Goal: Find specific page/section

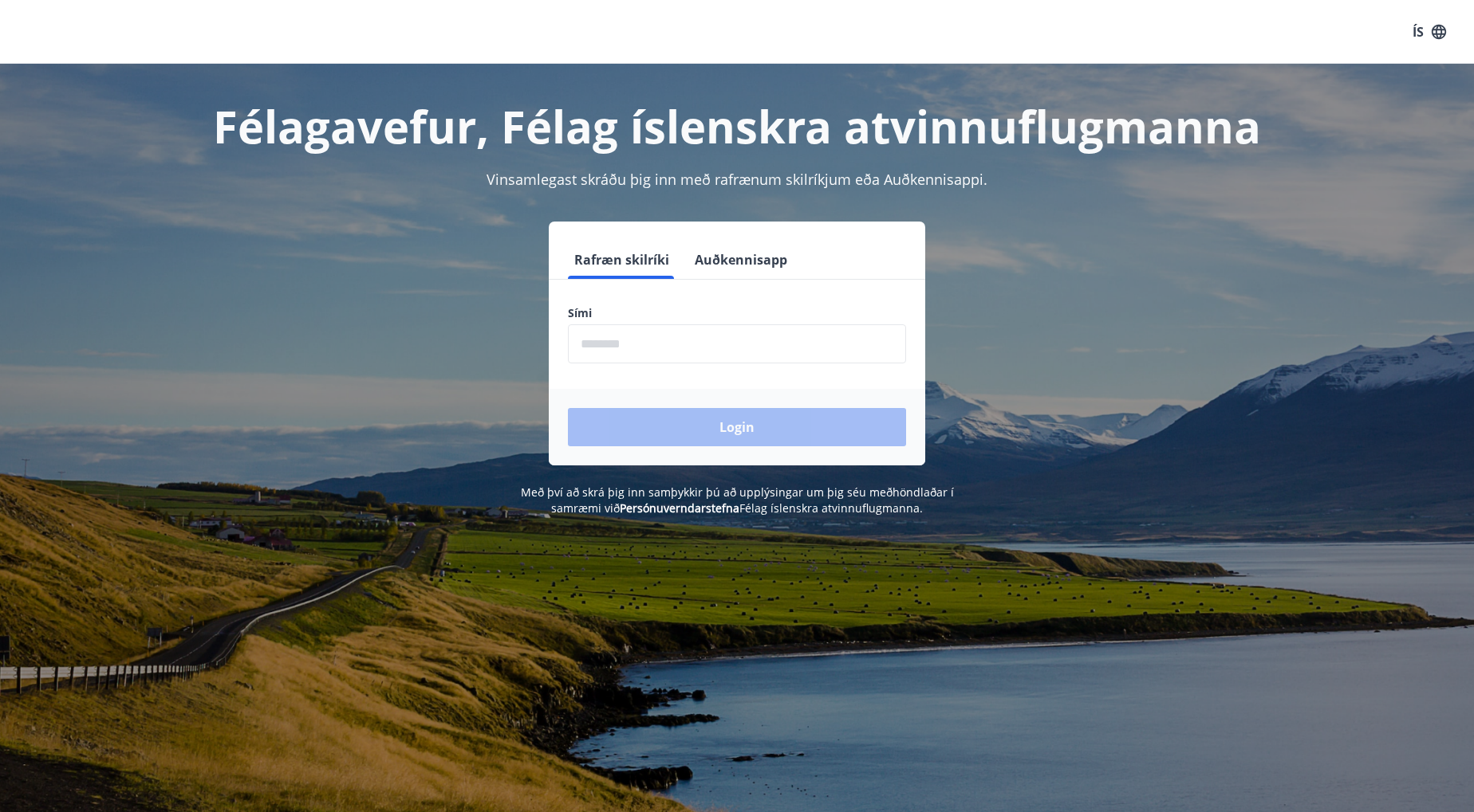
click at [676, 344] on input "phone" at bounding box center [737, 343] width 338 height 39
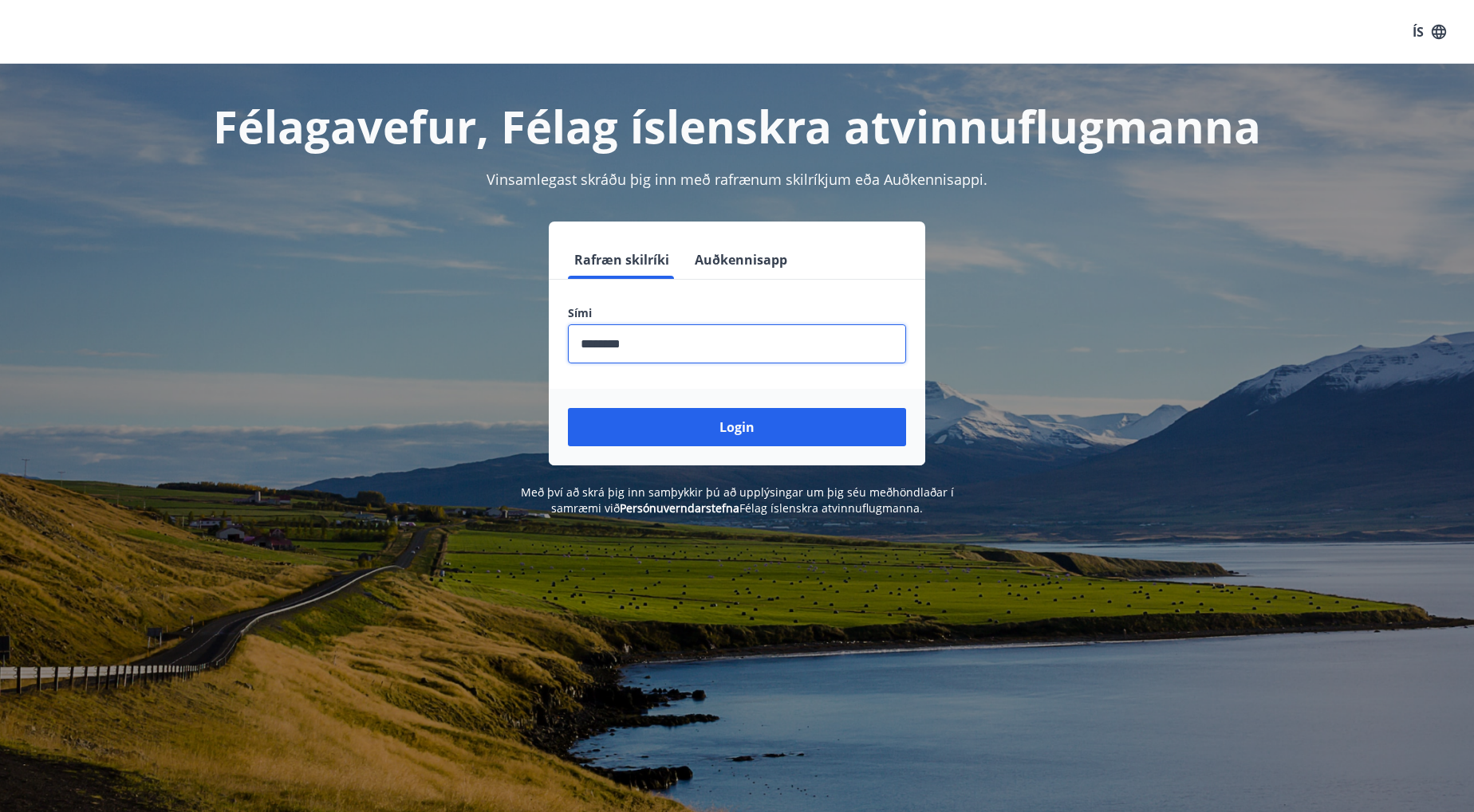
type input "********"
click at [567, 408] on button "Login" at bounding box center [737, 427] width 338 height 38
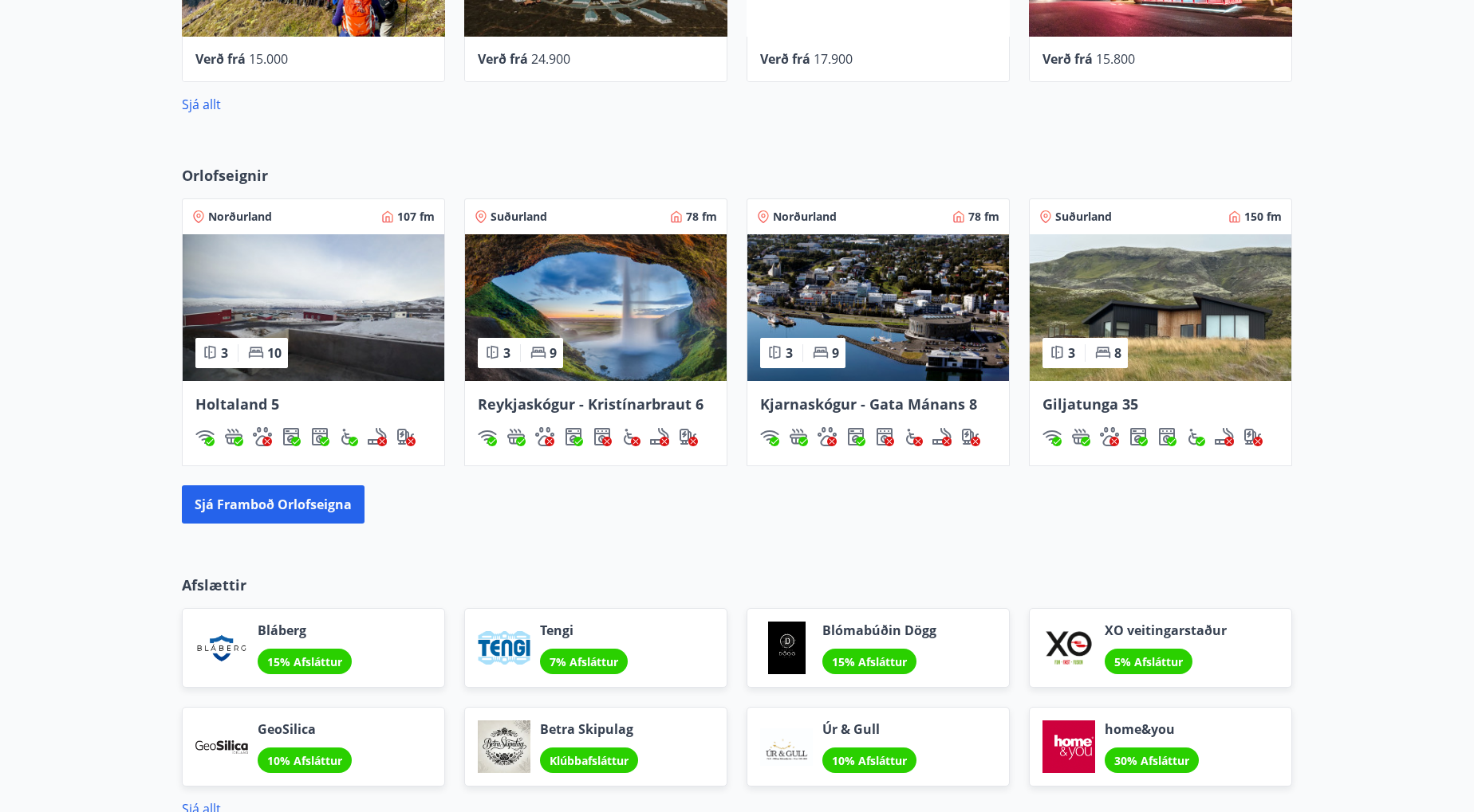
scroll to position [765, 0]
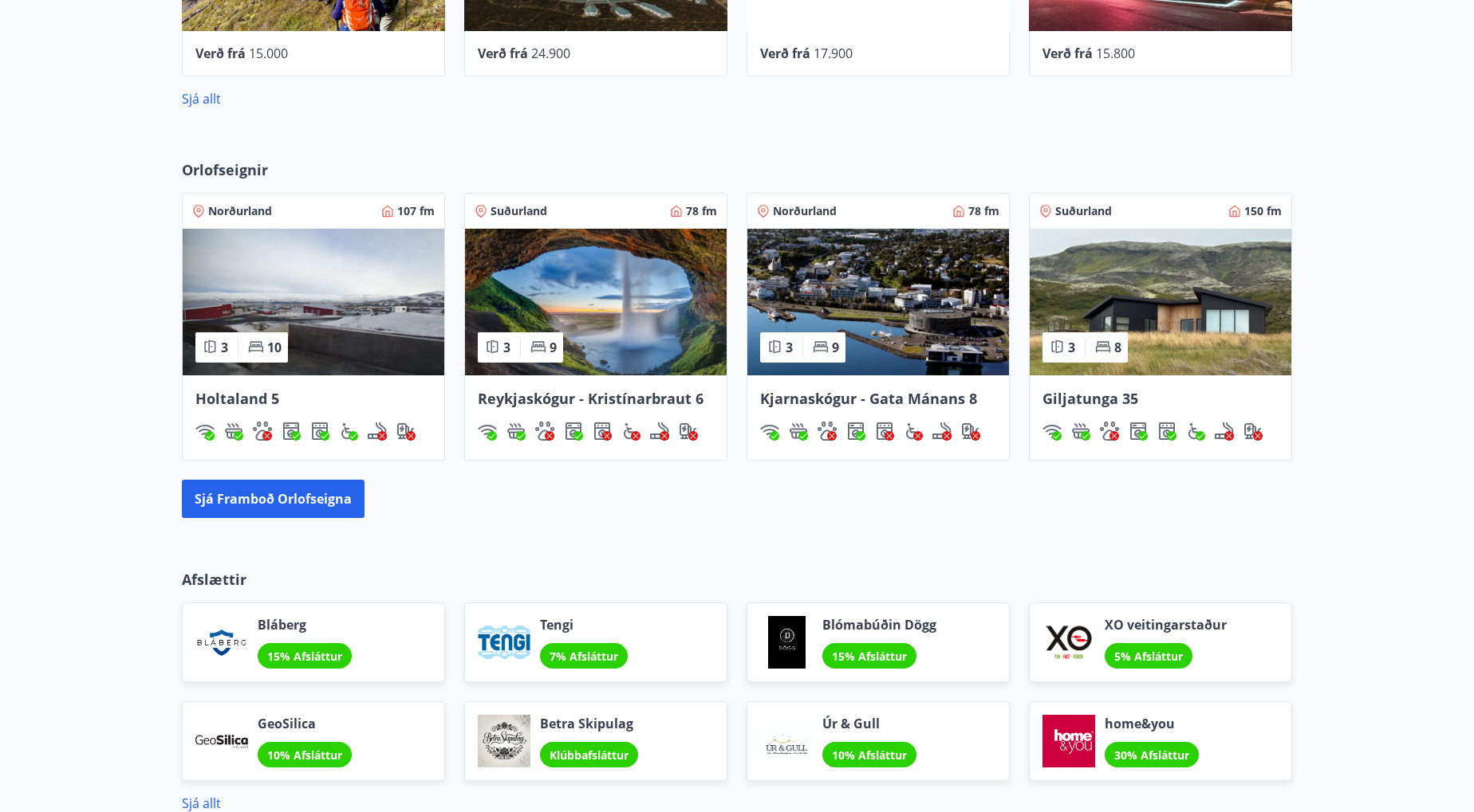
click at [1147, 346] on img at bounding box center [1159, 302] width 262 height 146
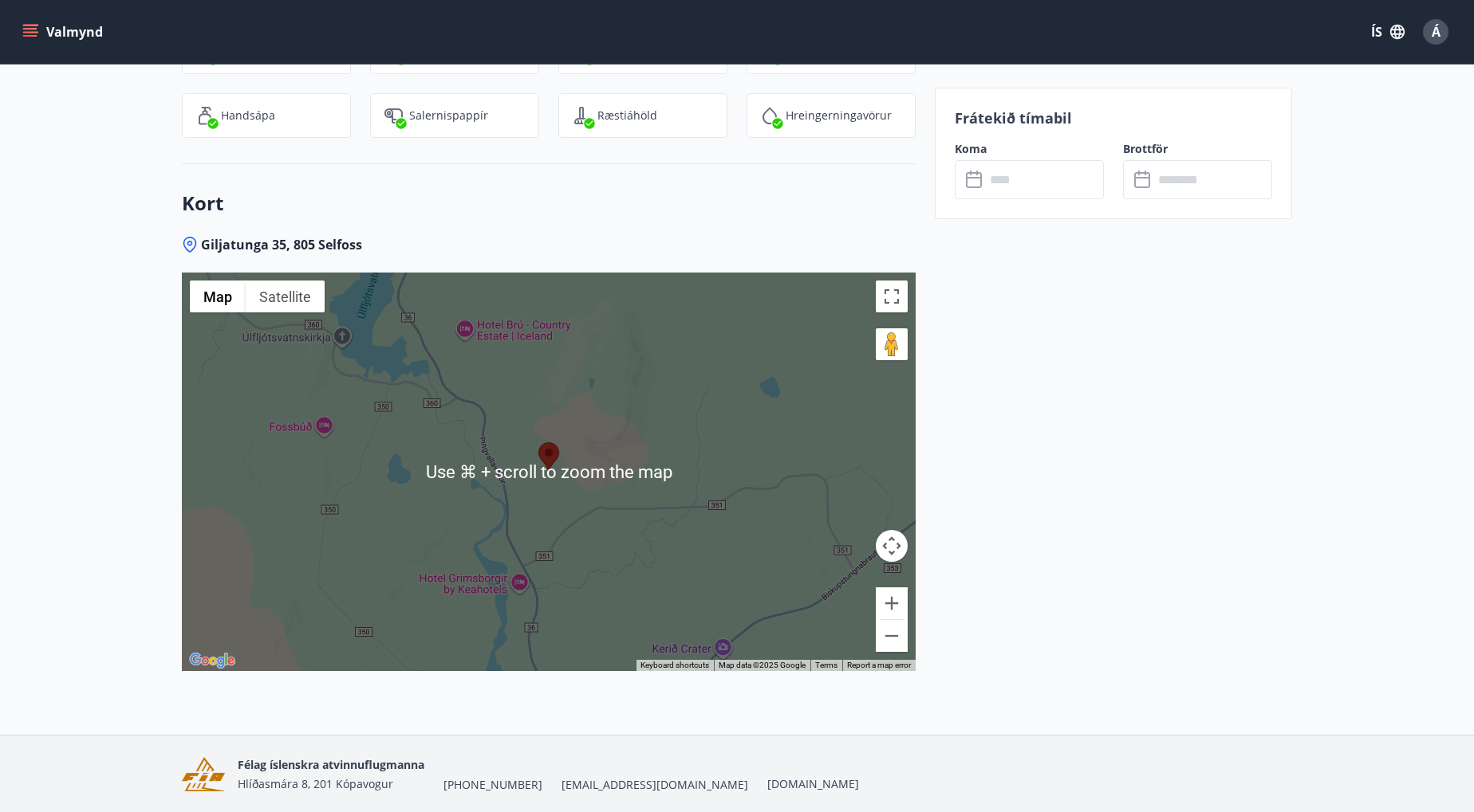
scroll to position [2417, 0]
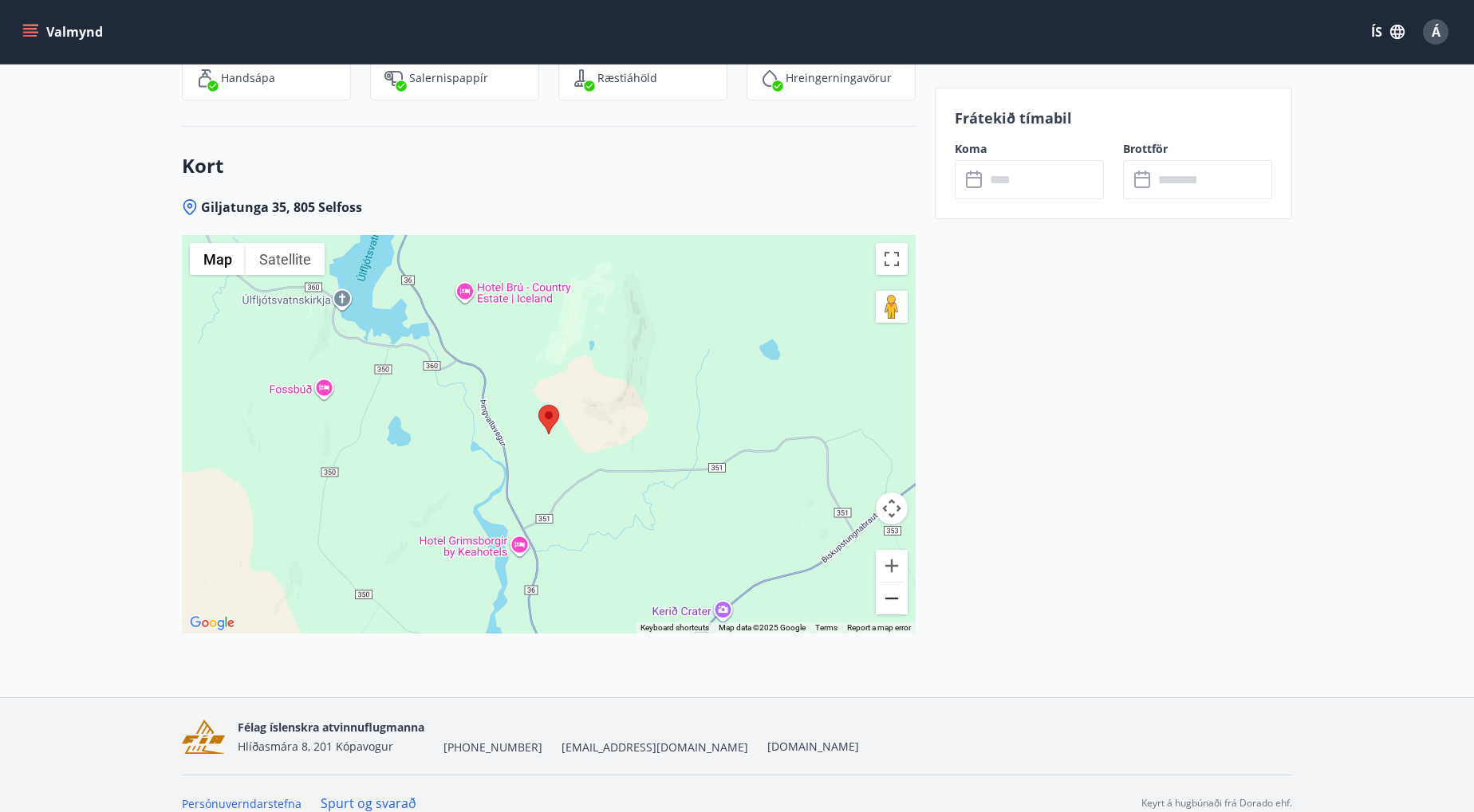
click at [891, 583] on button "Zoom out" at bounding box center [892, 599] width 32 height 32
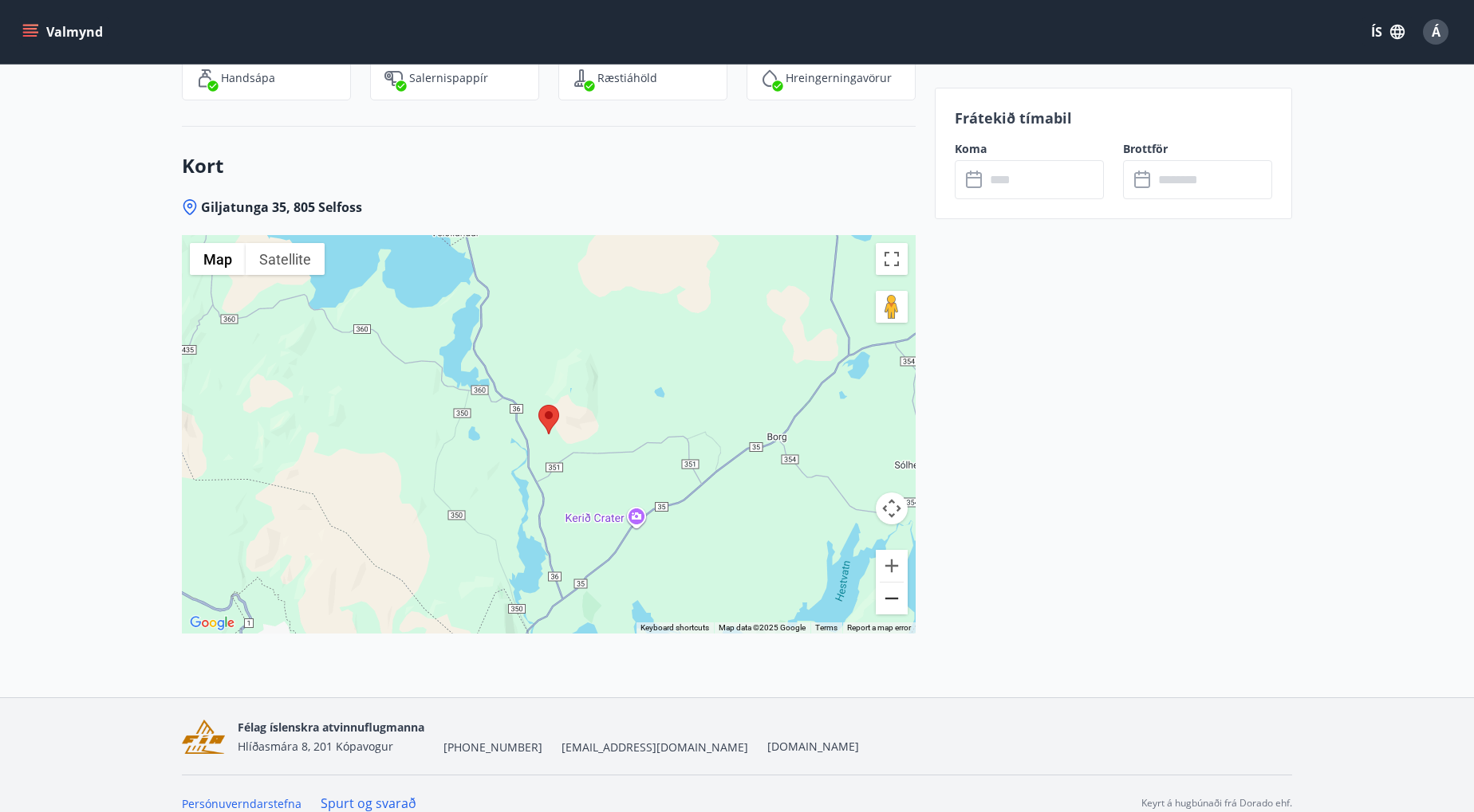
click at [891, 583] on button "Zoom out" at bounding box center [892, 599] width 32 height 32
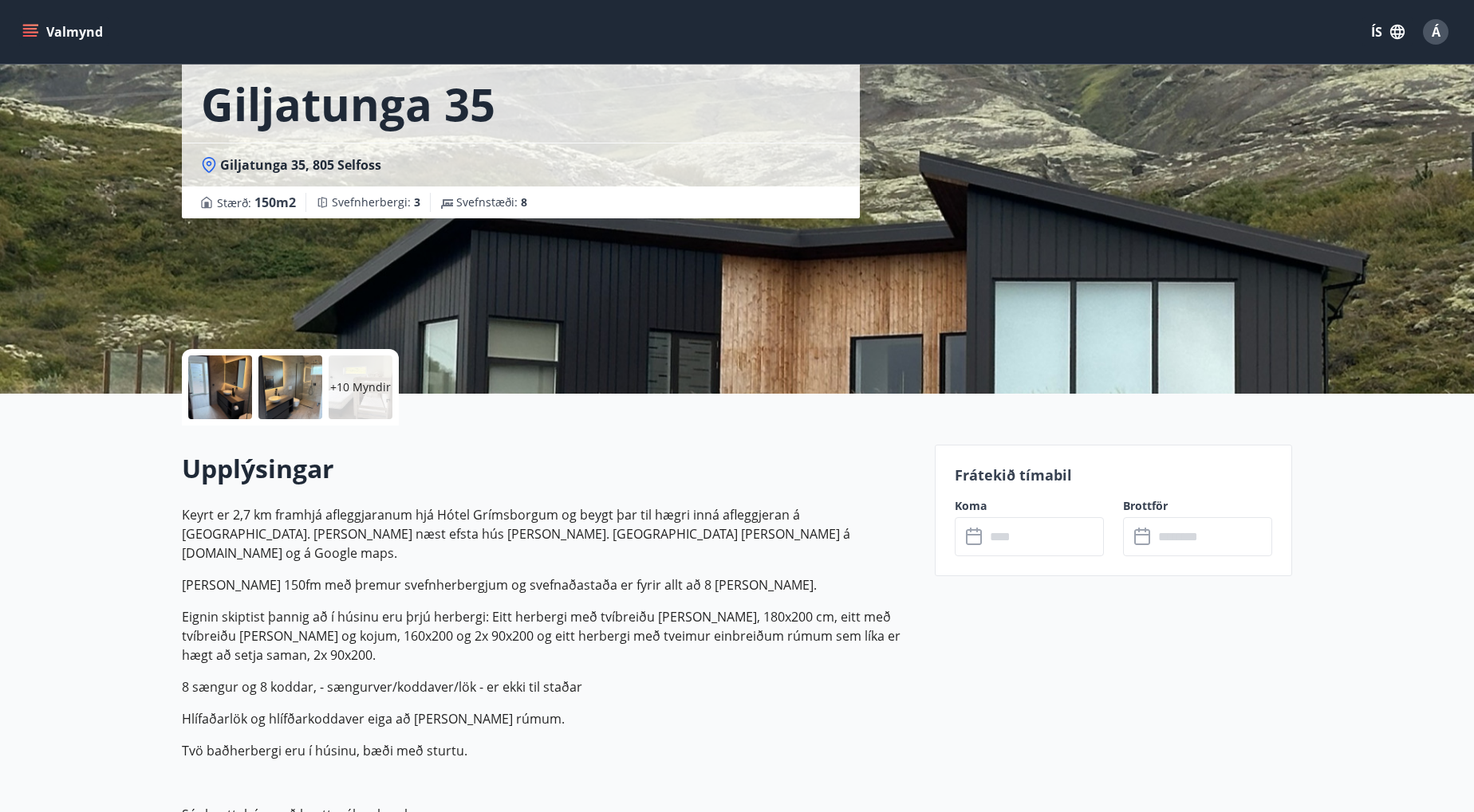
scroll to position [102, 0]
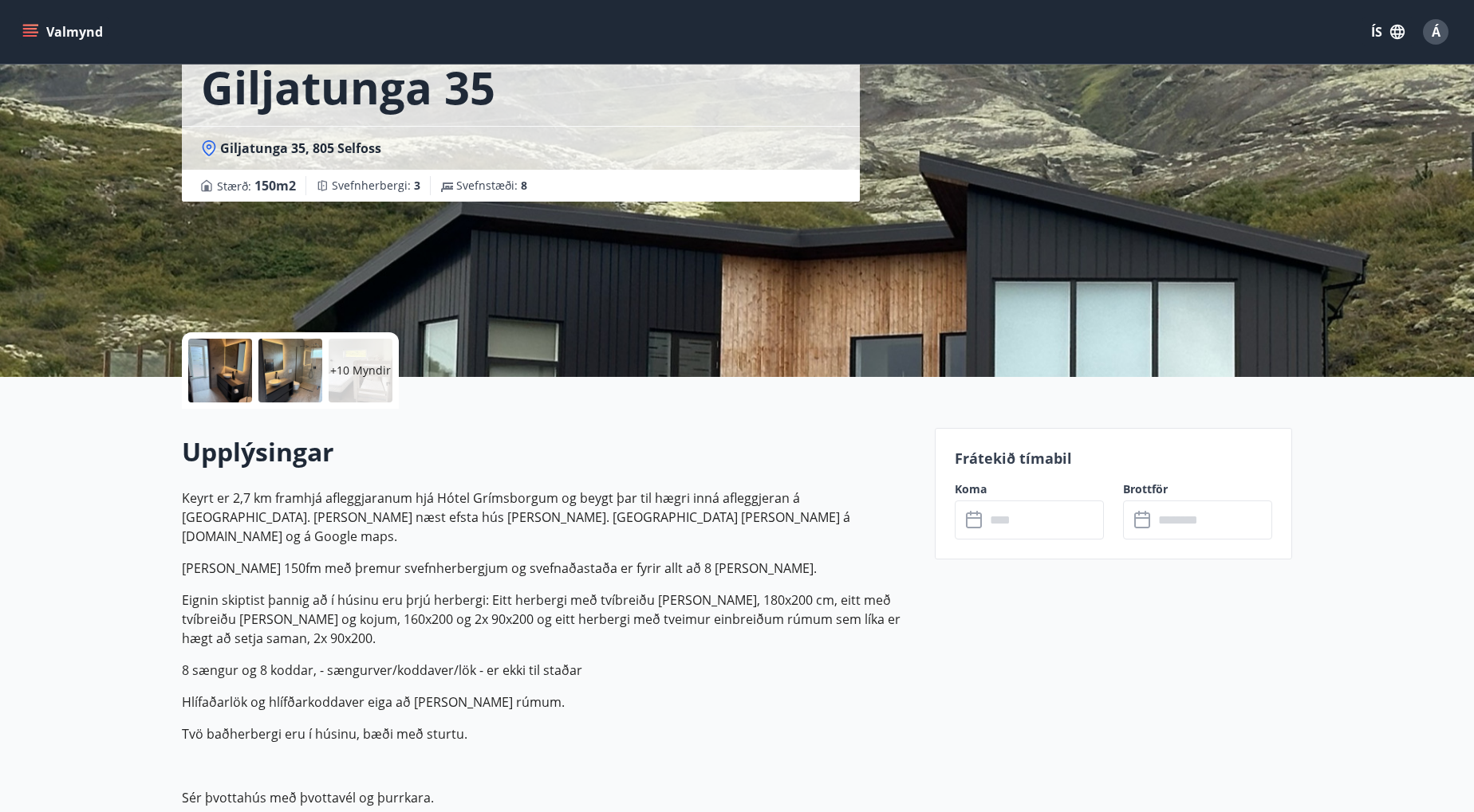
click at [219, 368] on div at bounding box center [220, 371] width 64 height 64
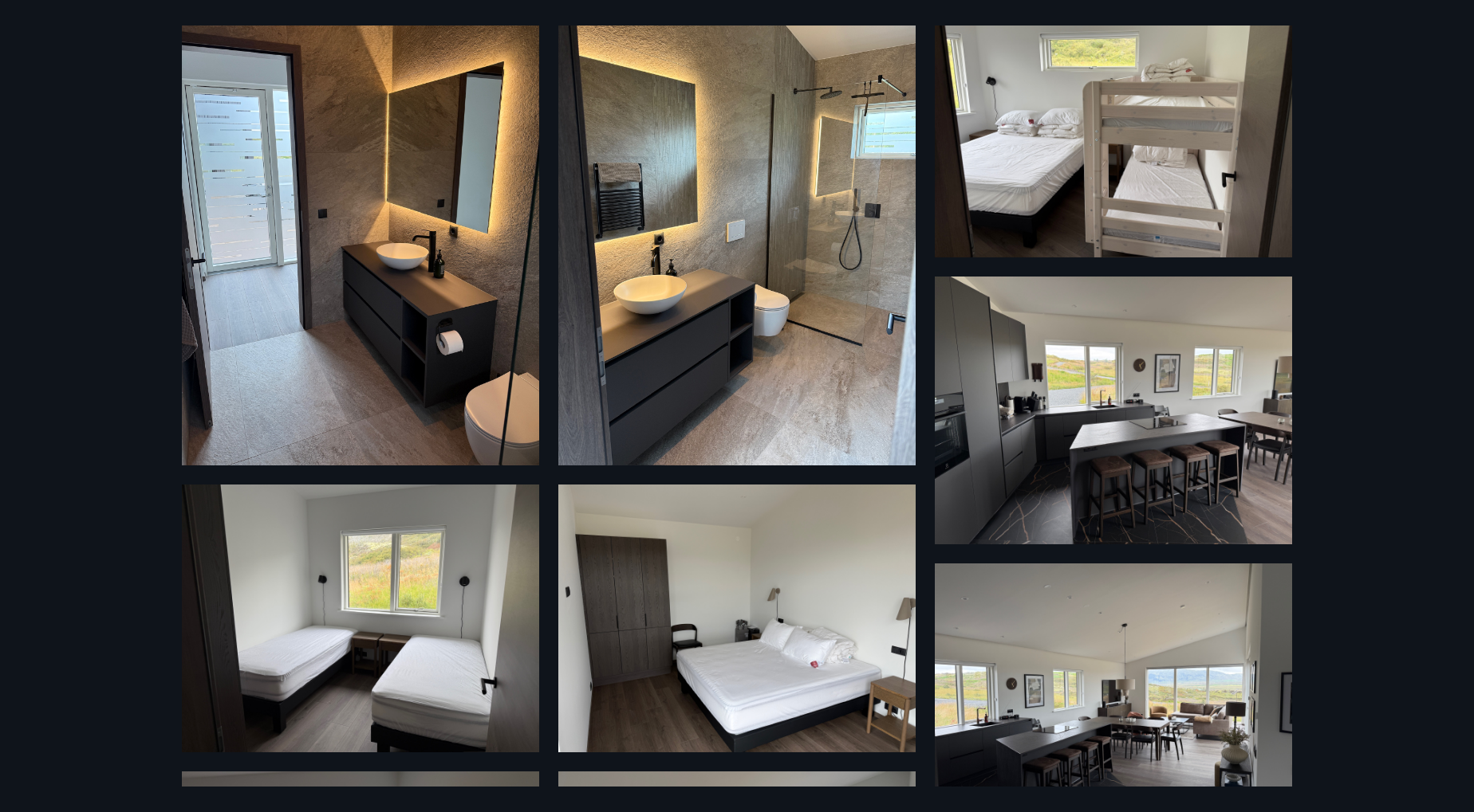
scroll to position [0, 0]
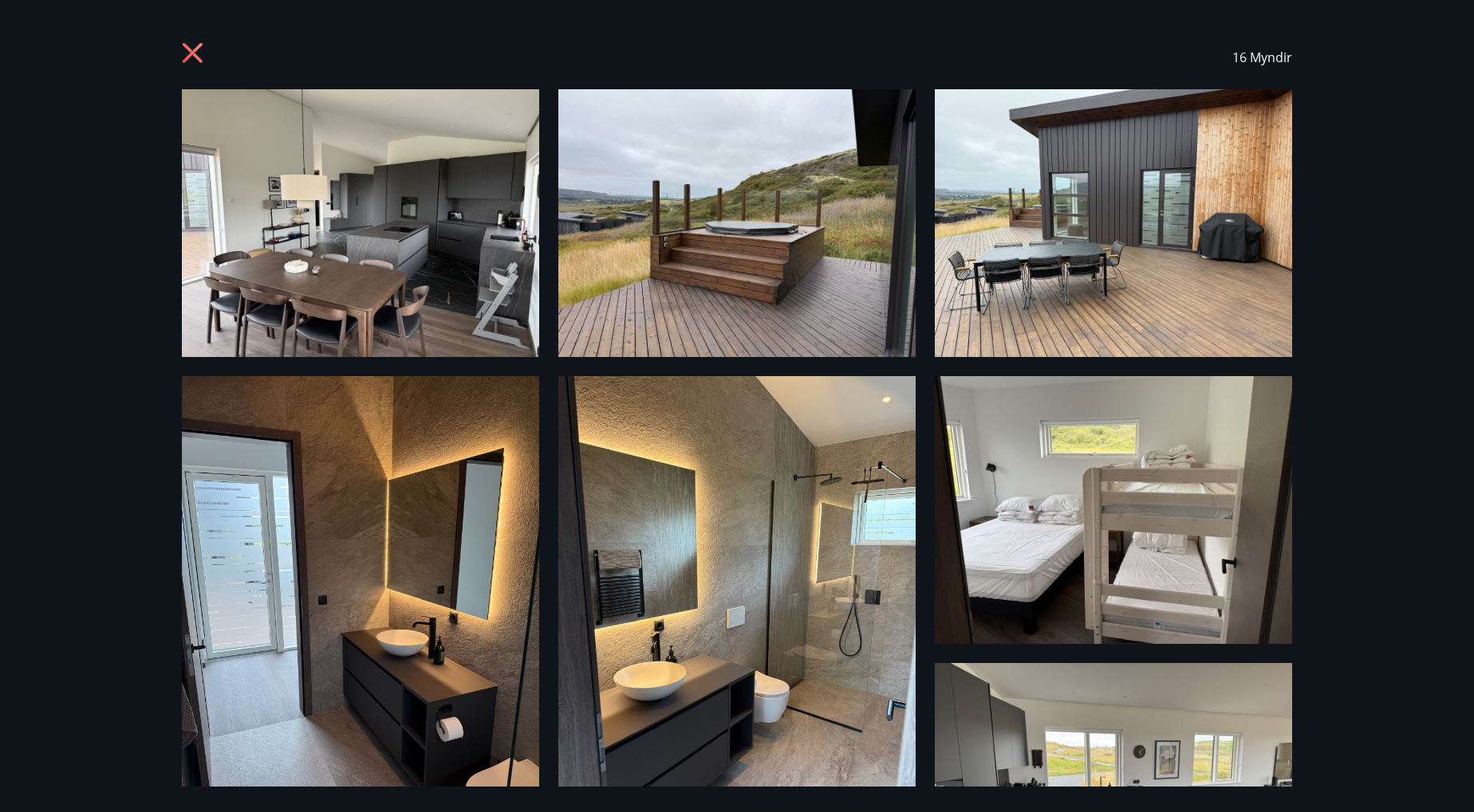
drag, startPoint x: 394, startPoint y: 48, endPoint x: -174, endPoint y: 125, distance: 573.2
drag, startPoint x: 1399, startPoint y: 65, endPoint x: 640, endPoint y: 97, distance: 759.7
click at [407, 62] on div "16 Myndir" at bounding box center [737, 406] width 1474 height 812
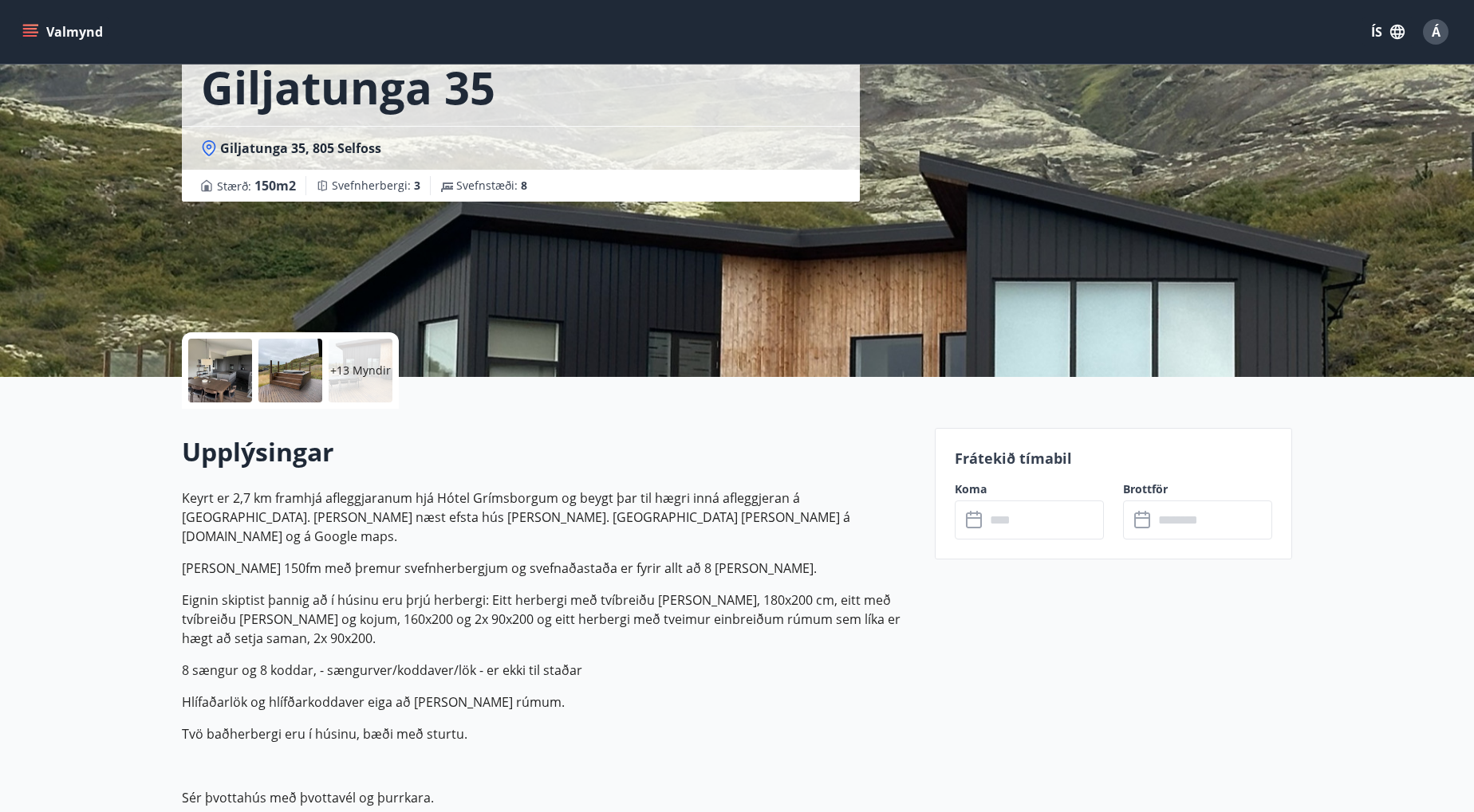
click at [348, 375] on p "+13 Myndir" at bounding box center [360, 371] width 61 height 16
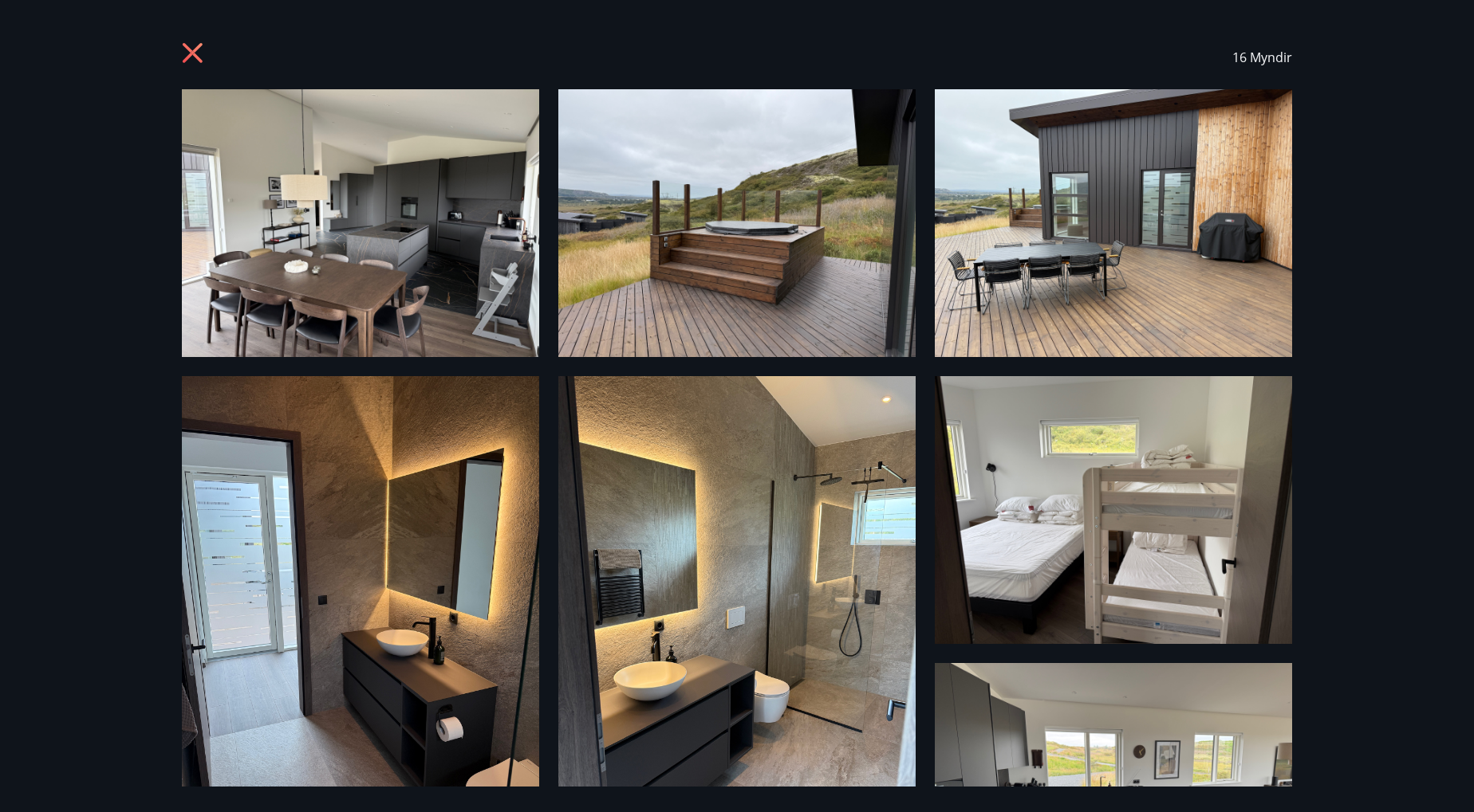
drag, startPoint x: 1361, startPoint y: 275, endPoint x: 929, endPoint y: 271, distance: 432.0
click at [929, 271] on div "16 Myndir" at bounding box center [737, 406] width 1474 height 812
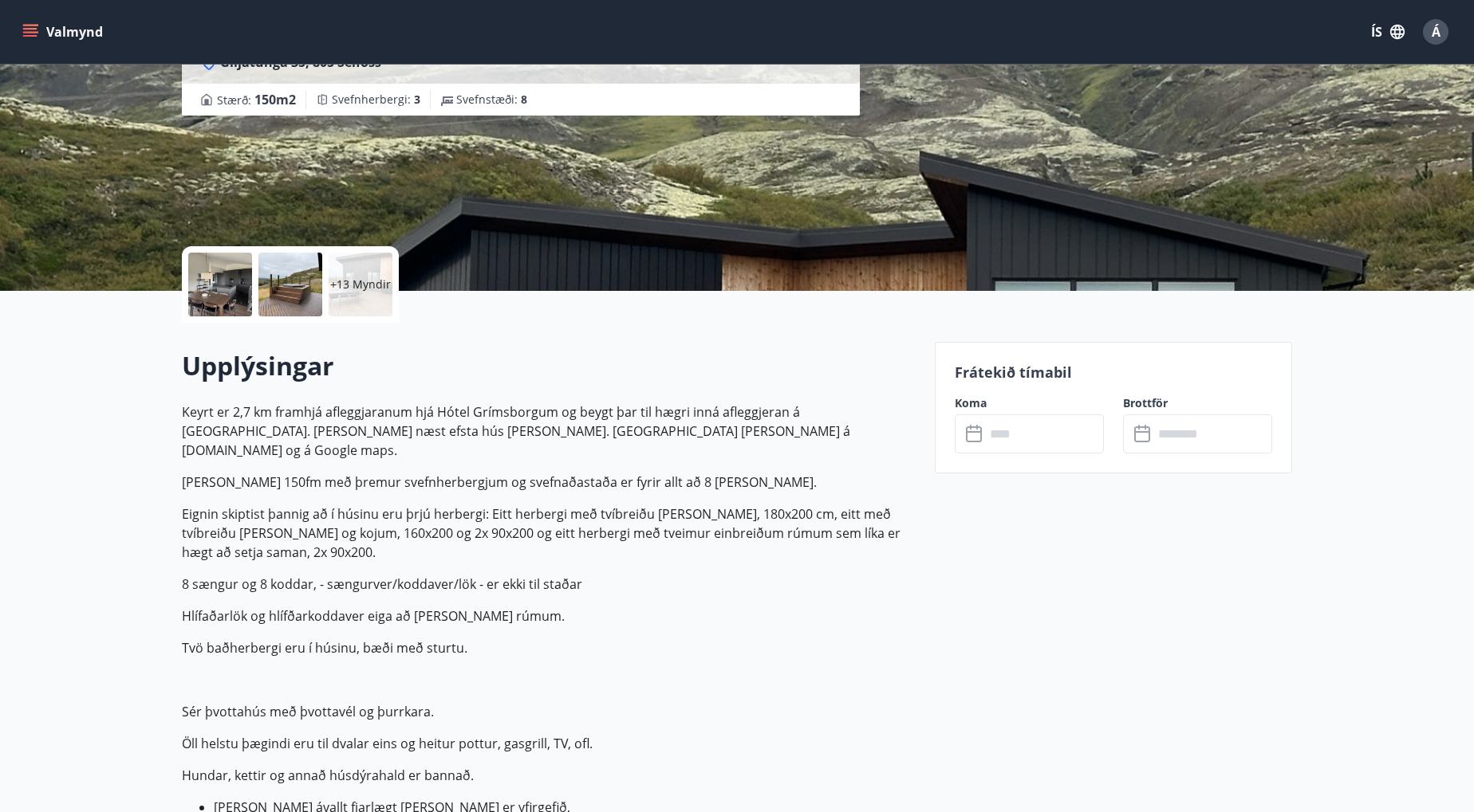
scroll to position [192, 0]
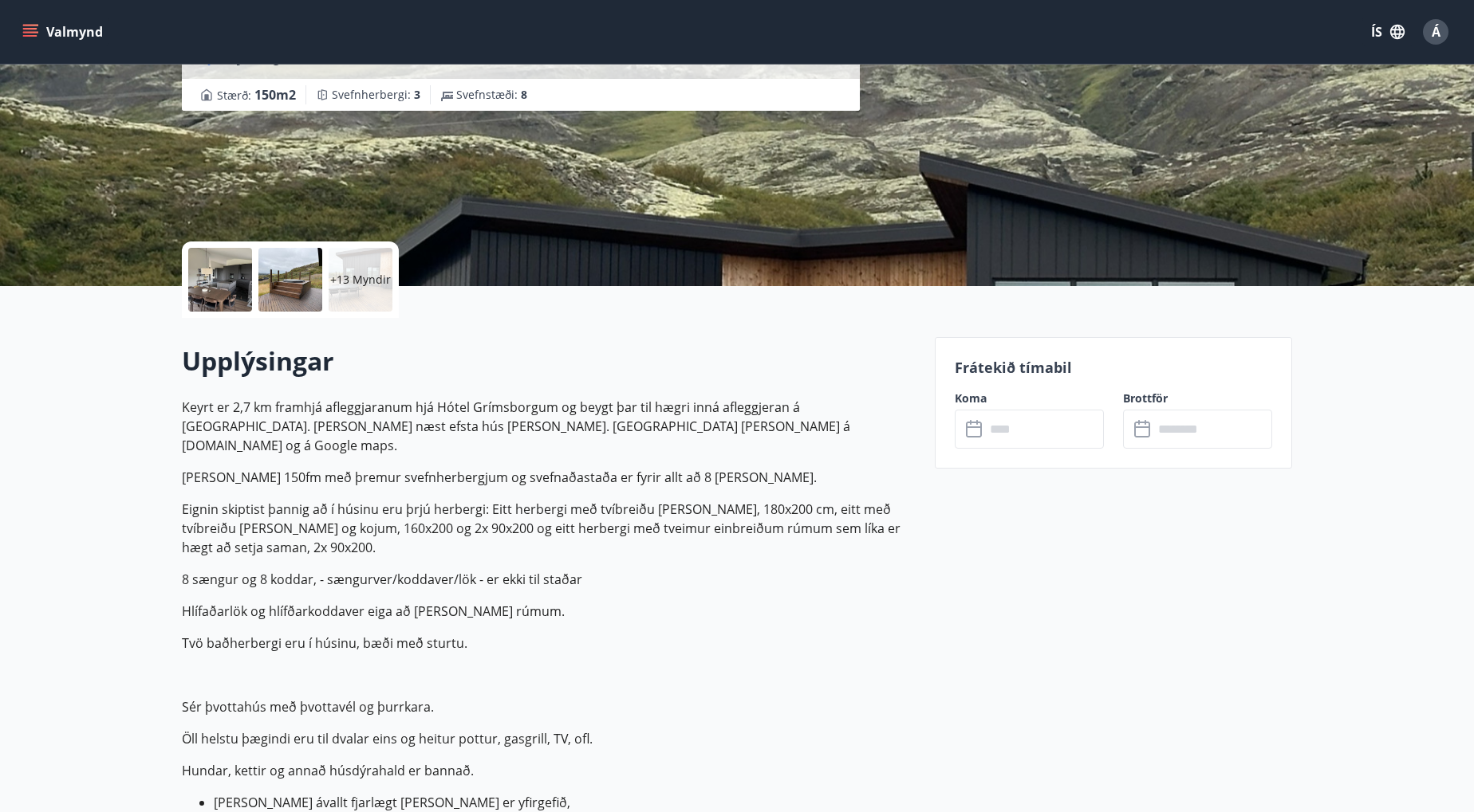
click at [231, 294] on div at bounding box center [220, 280] width 64 height 64
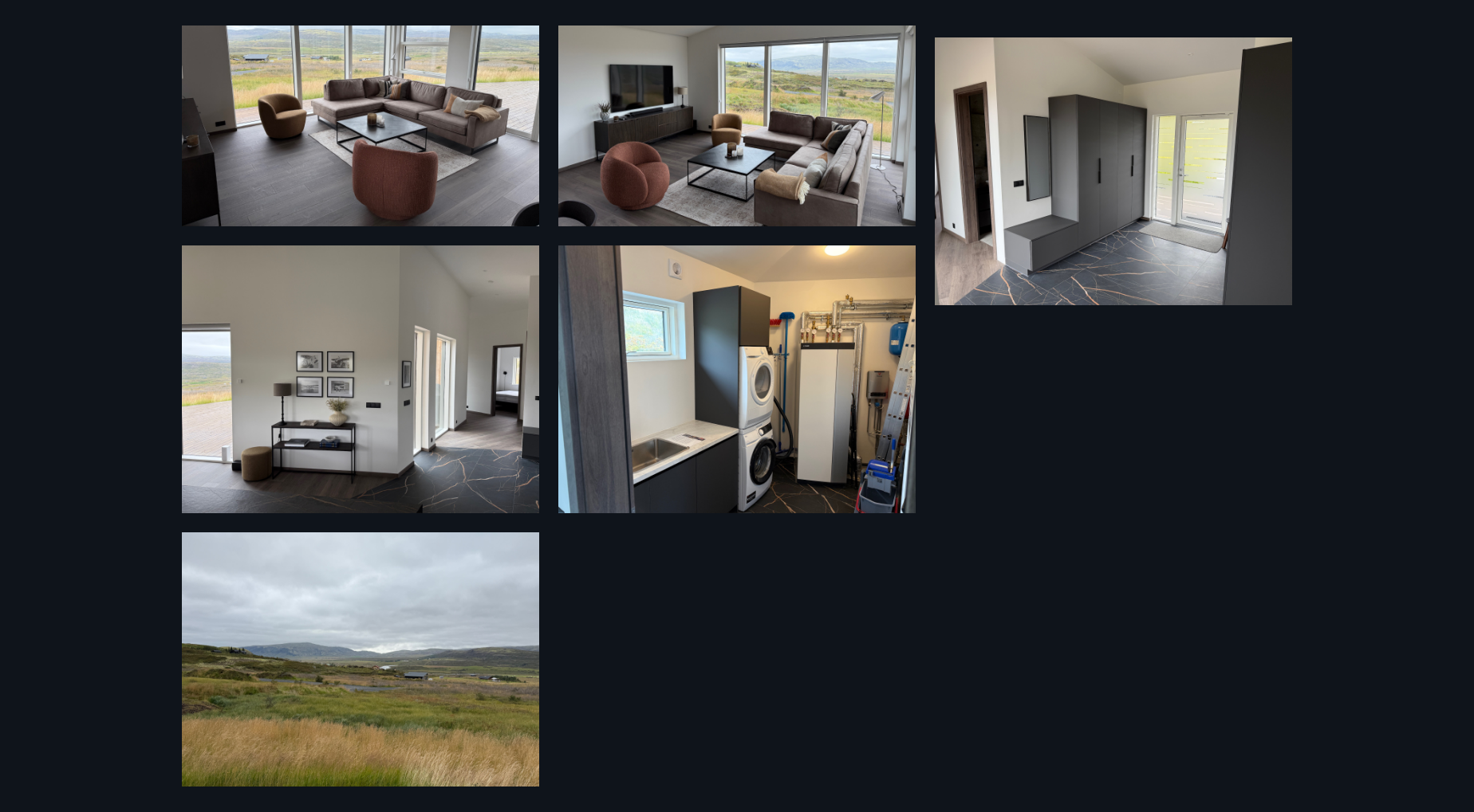
scroll to position [1218, 0]
